Goal: Task Accomplishment & Management: Manage account settings

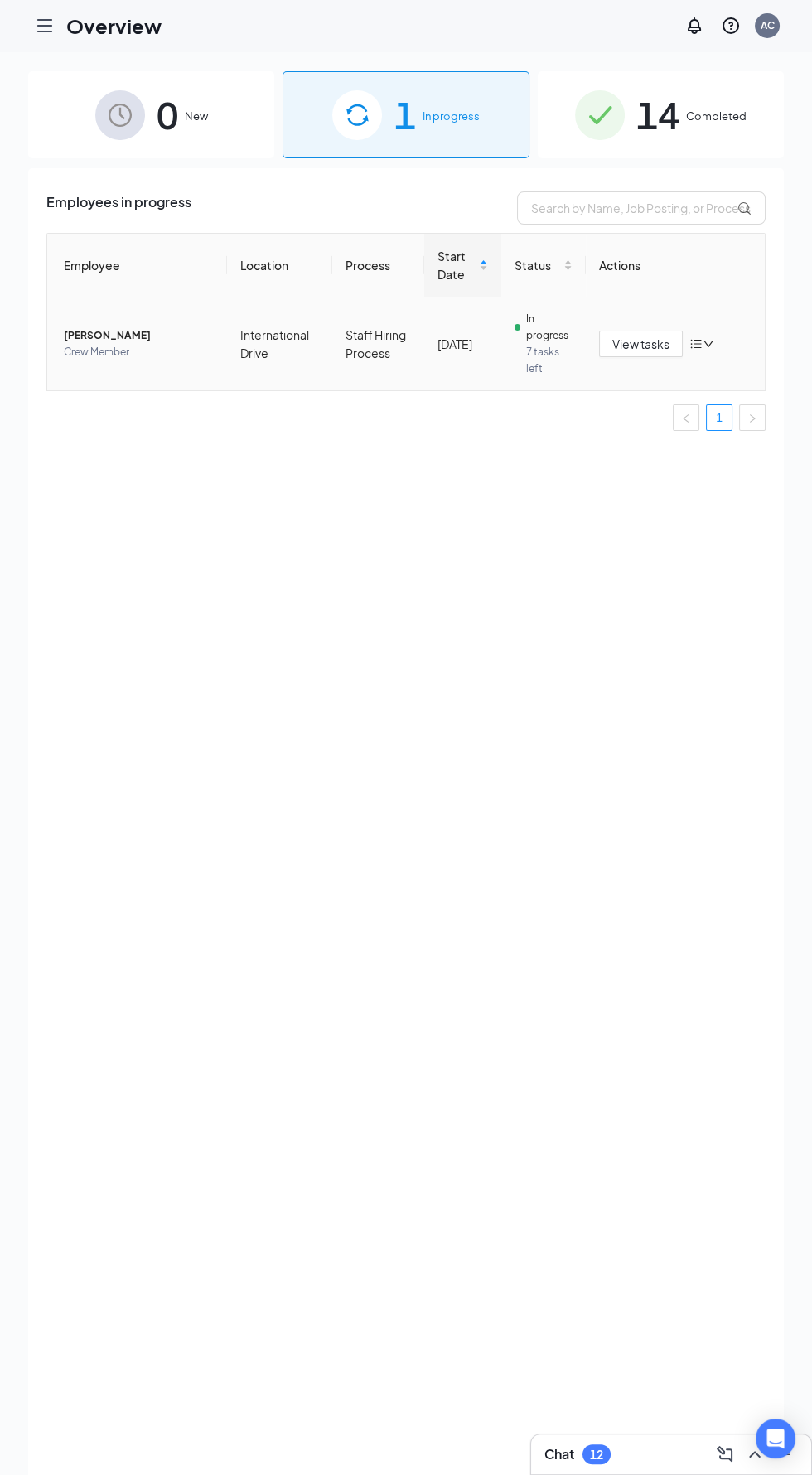
click at [98, 357] on span "Crew Member" at bounding box center [138, 353] width 150 height 17
click at [312, 358] on td "International Drive" at bounding box center [280, 343] width 105 height 92
click at [124, 336] on span "[PERSON_NAME]" at bounding box center [138, 336] width 150 height 17
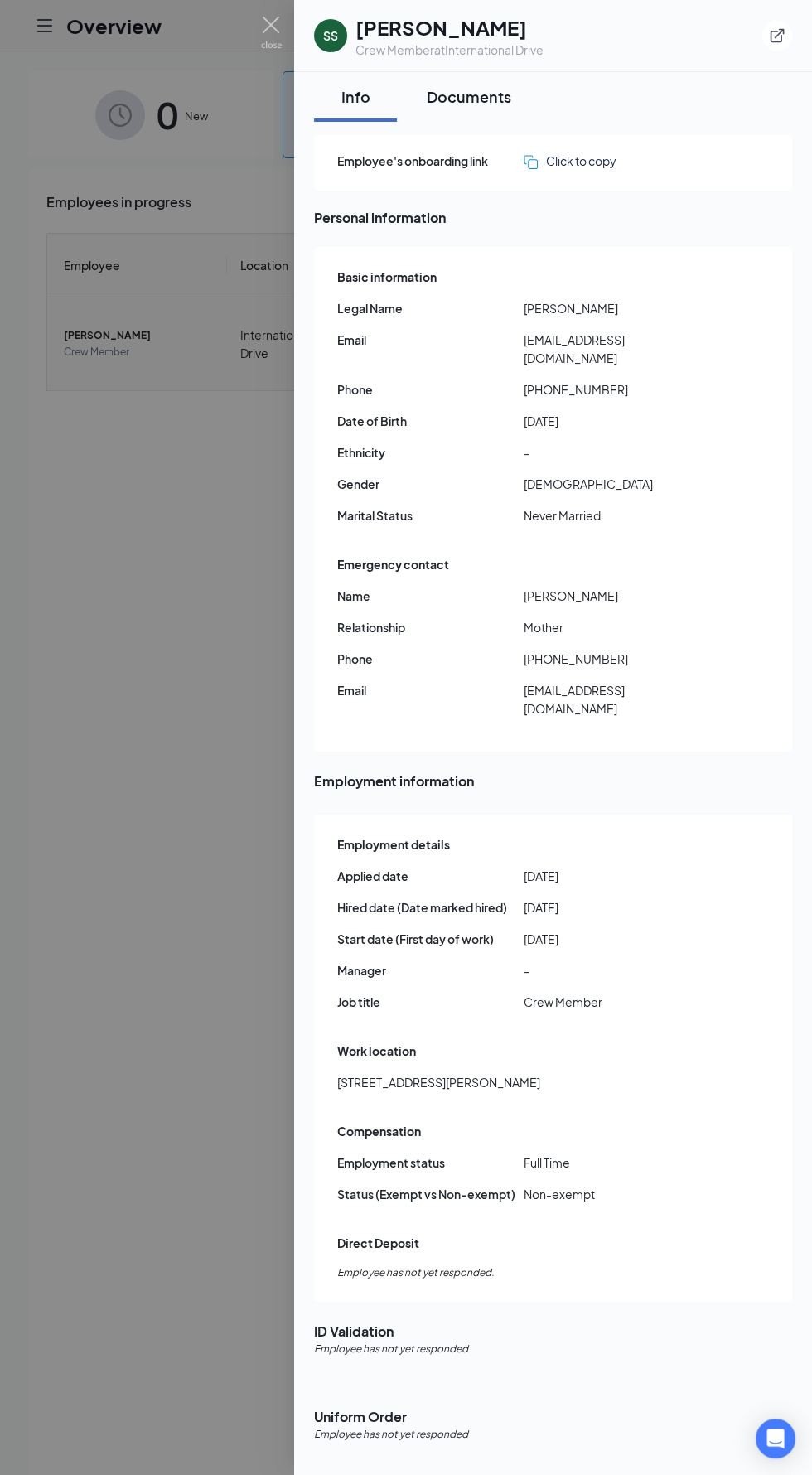
click at [481, 96] on div "Documents" at bounding box center [469, 97] width 85 height 20
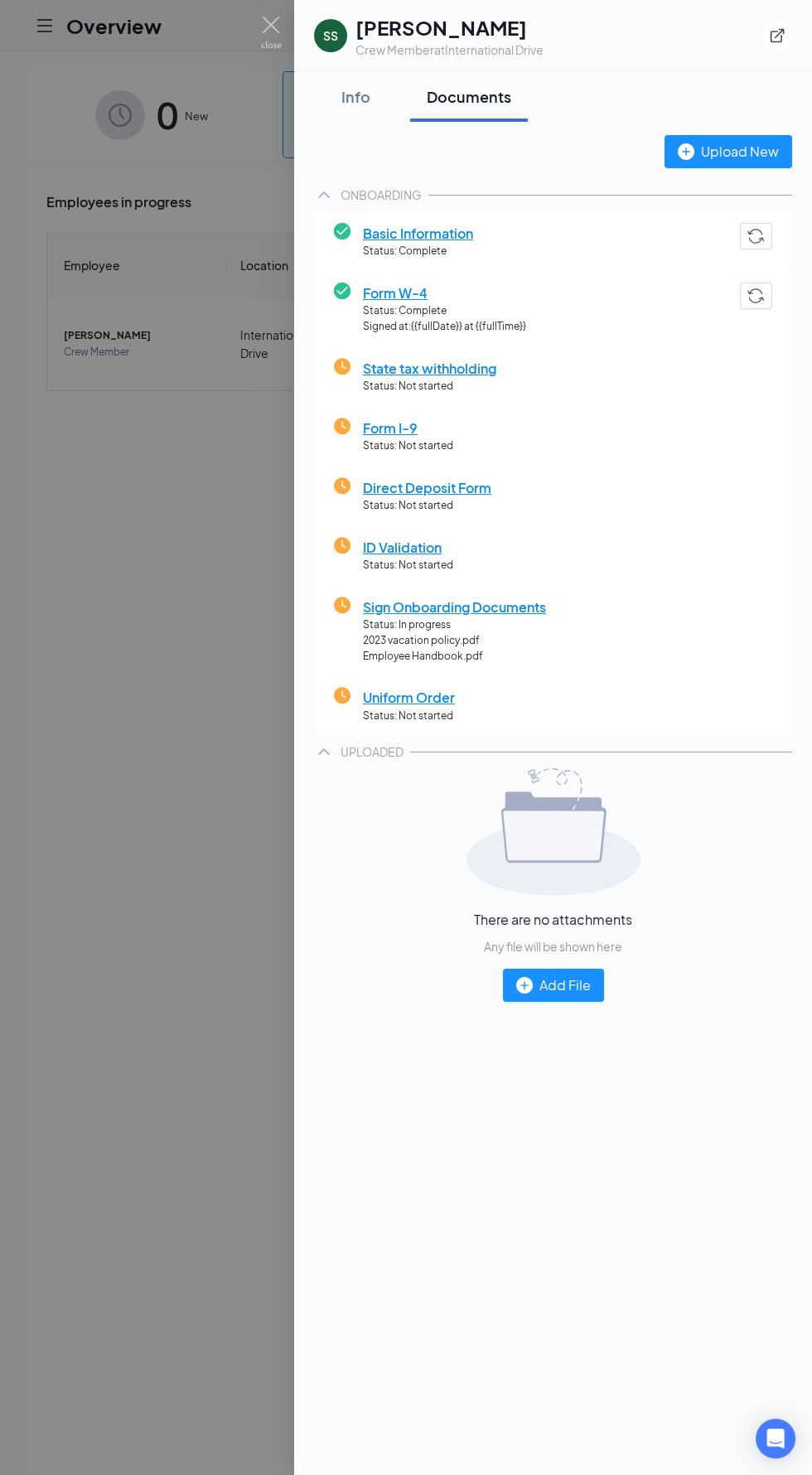
click at [173, 893] on div at bounding box center [406, 738] width 812 height 1475
